Goal: Check status

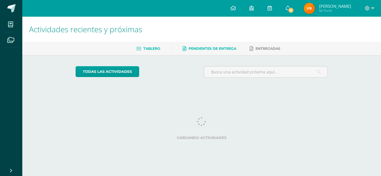
click at [198, 49] on span "Pendientes de entrega" at bounding box center [212, 49] width 48 height 4
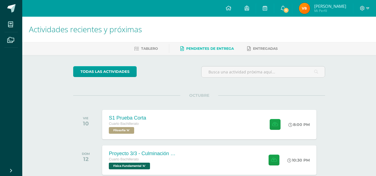
scroll to position [31, 0]
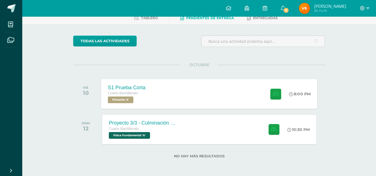
click at [185, 83] on div "S1 Prueba Corta Cuarto Bachillerato Filosofía 'A' 8:00 PM S1 Prueba Corta Filos…" at bounding box center [209, 94] width 216 height 30
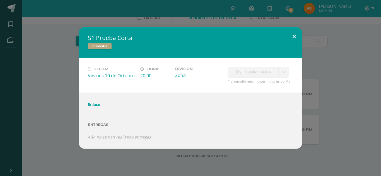
click at [296, 40] on button at bounding box center [294, 36] width 16 height 19
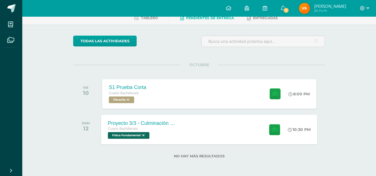
scroll to position [0, 0]
